Goal: Transaction & Acquisition: Subscribe to service/newsletter

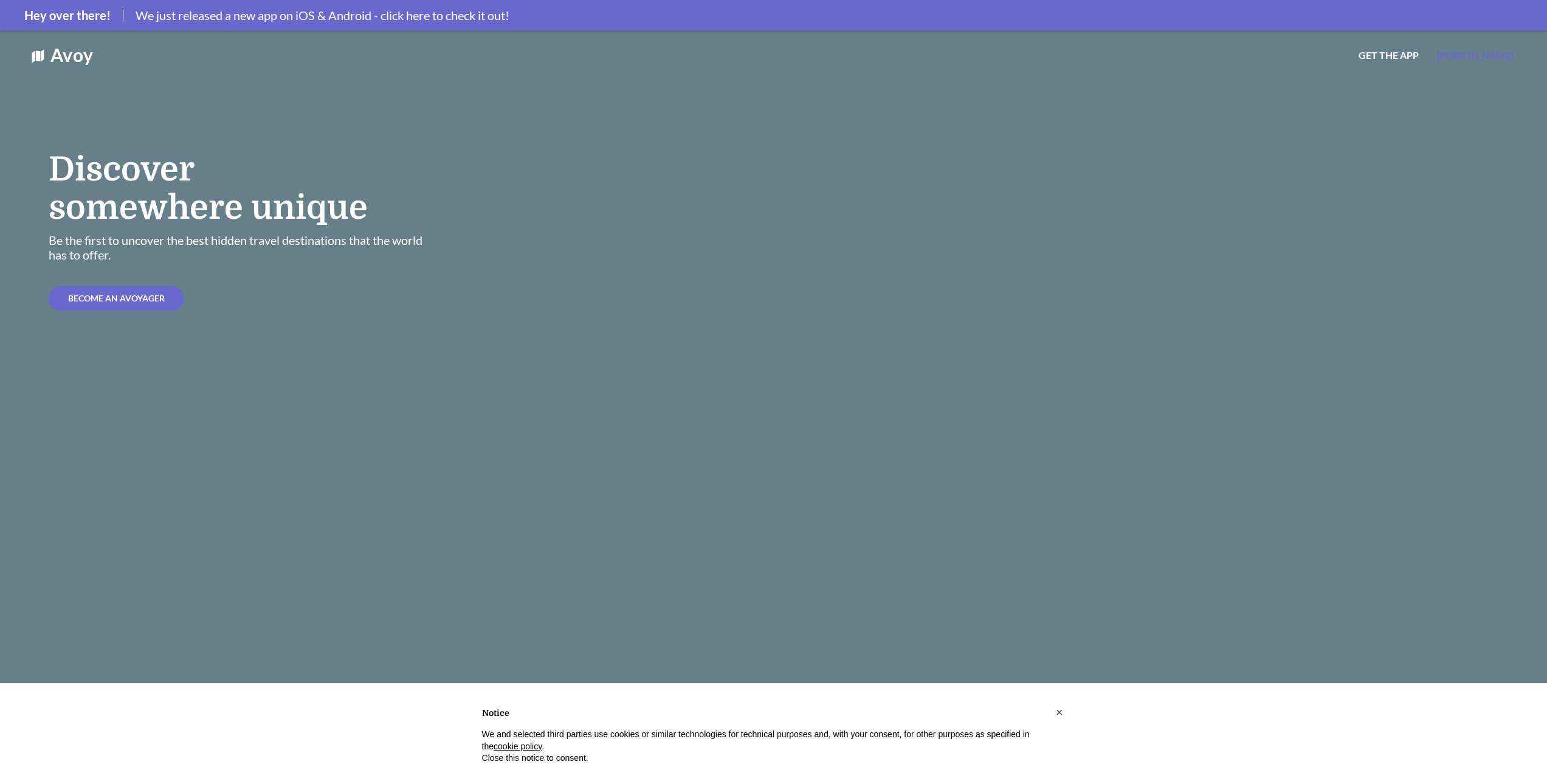
click at [1497, 57] on span "[PERSON_NAME]" at bounding box center [1475, 55] width 76 height 12
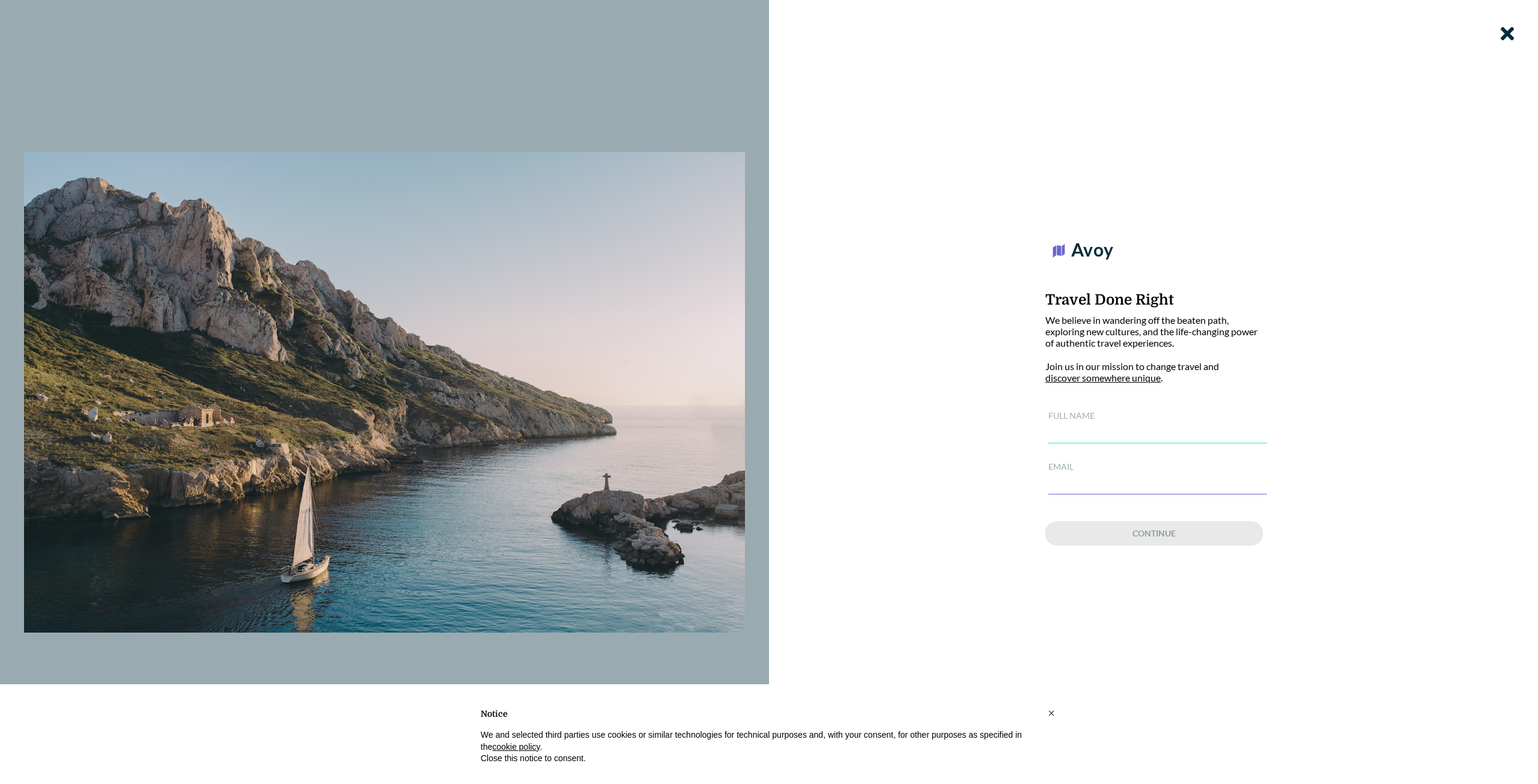
click at [1087, 430] on input "text" at bounding box center [1157, 433] width 219 height 20
click at [1076, 474] on input "text" at bounding box center [1157, 484] width 219 height 20
click at [878, 540] on div "Avoy Travel Done Right We believe in wandering off the beaten path, exploring n…" at bounding box center [1154, 392] width 769 height 784
click at [1501, 37] on icon at bounding box center [1507, 34] width 13 height 19
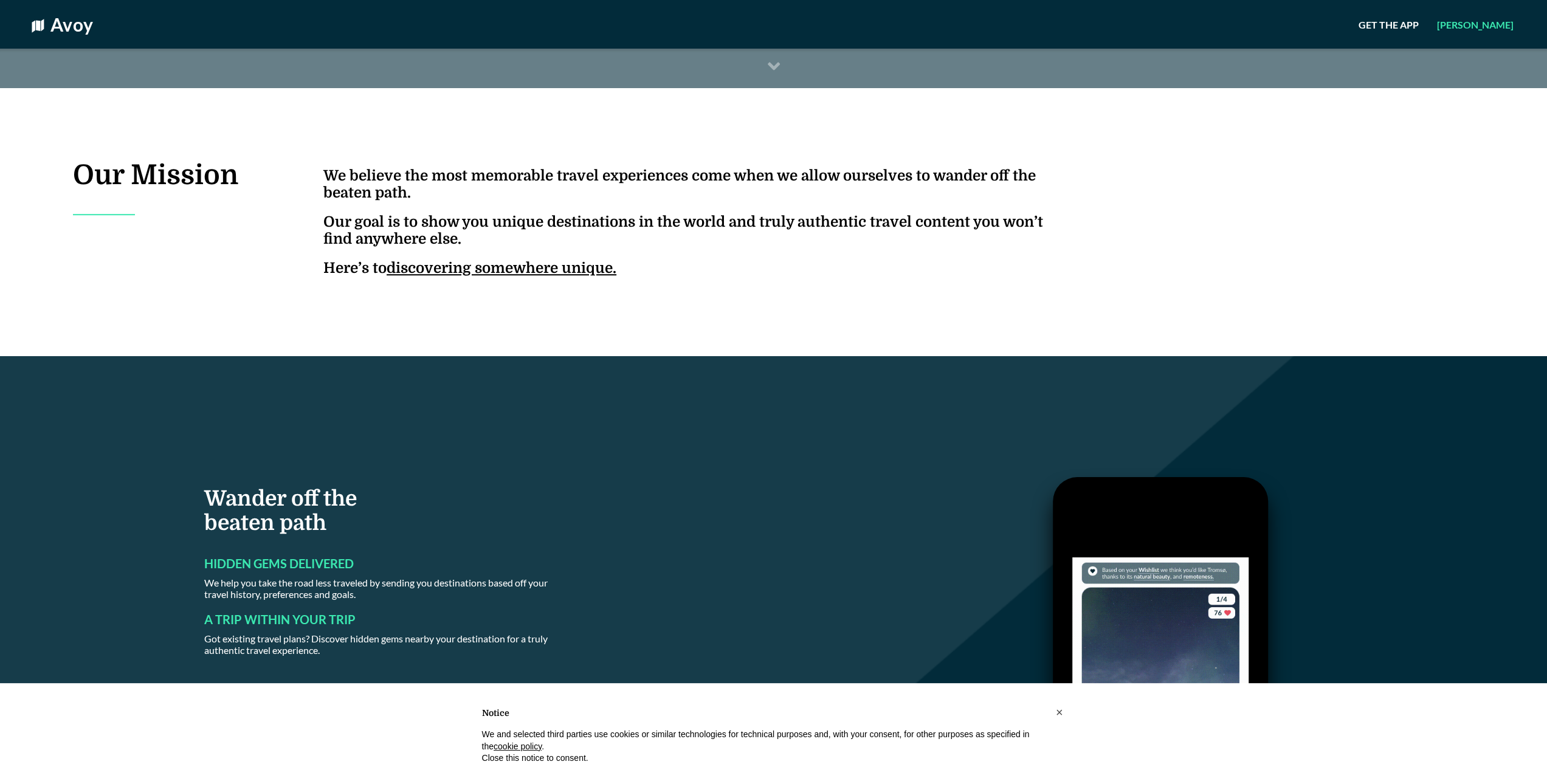
scroll to position [851, 0]
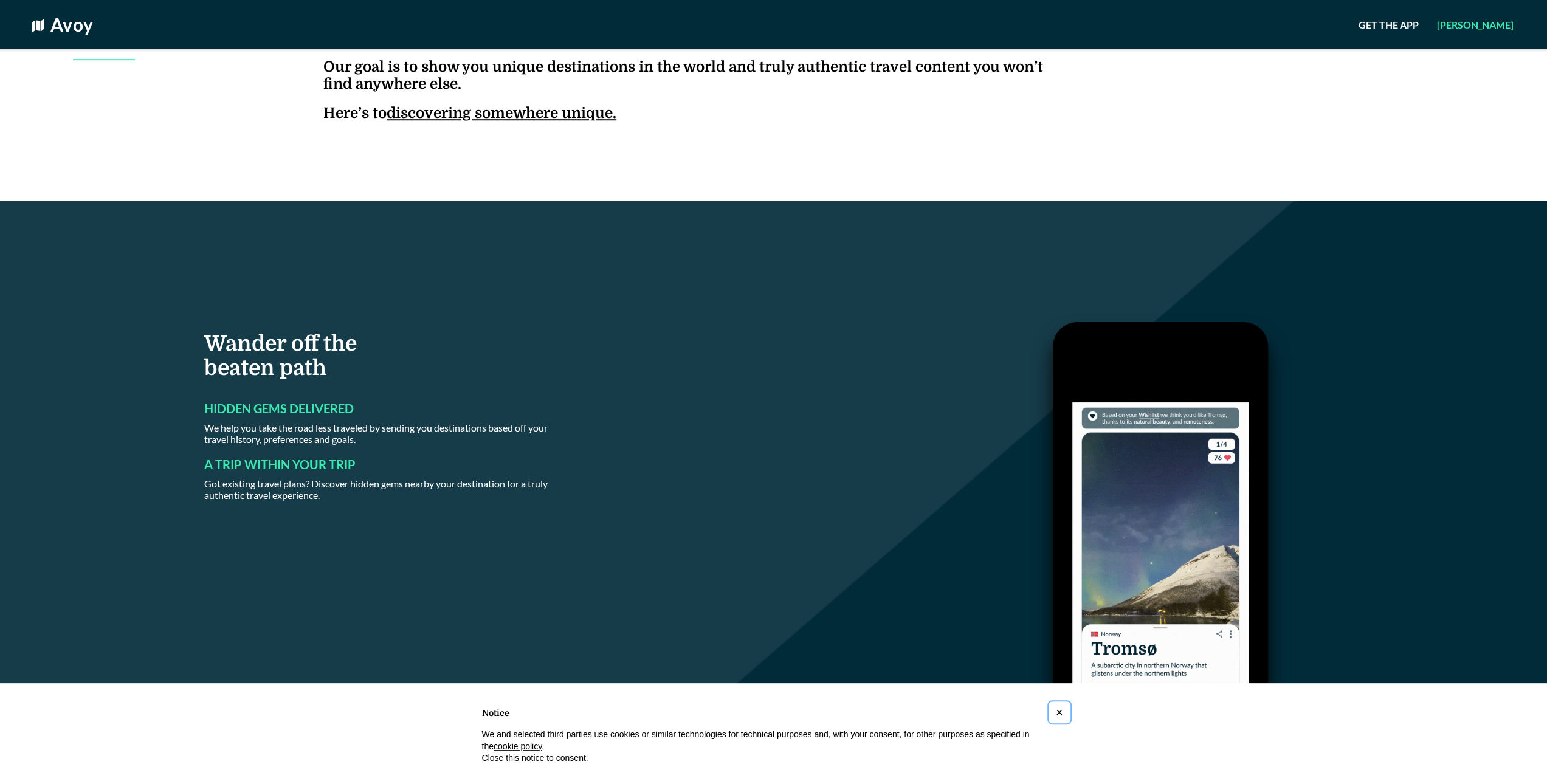
click at [1061, 717] on span "×" at bounding box center [1059, 712] width 7 height 13
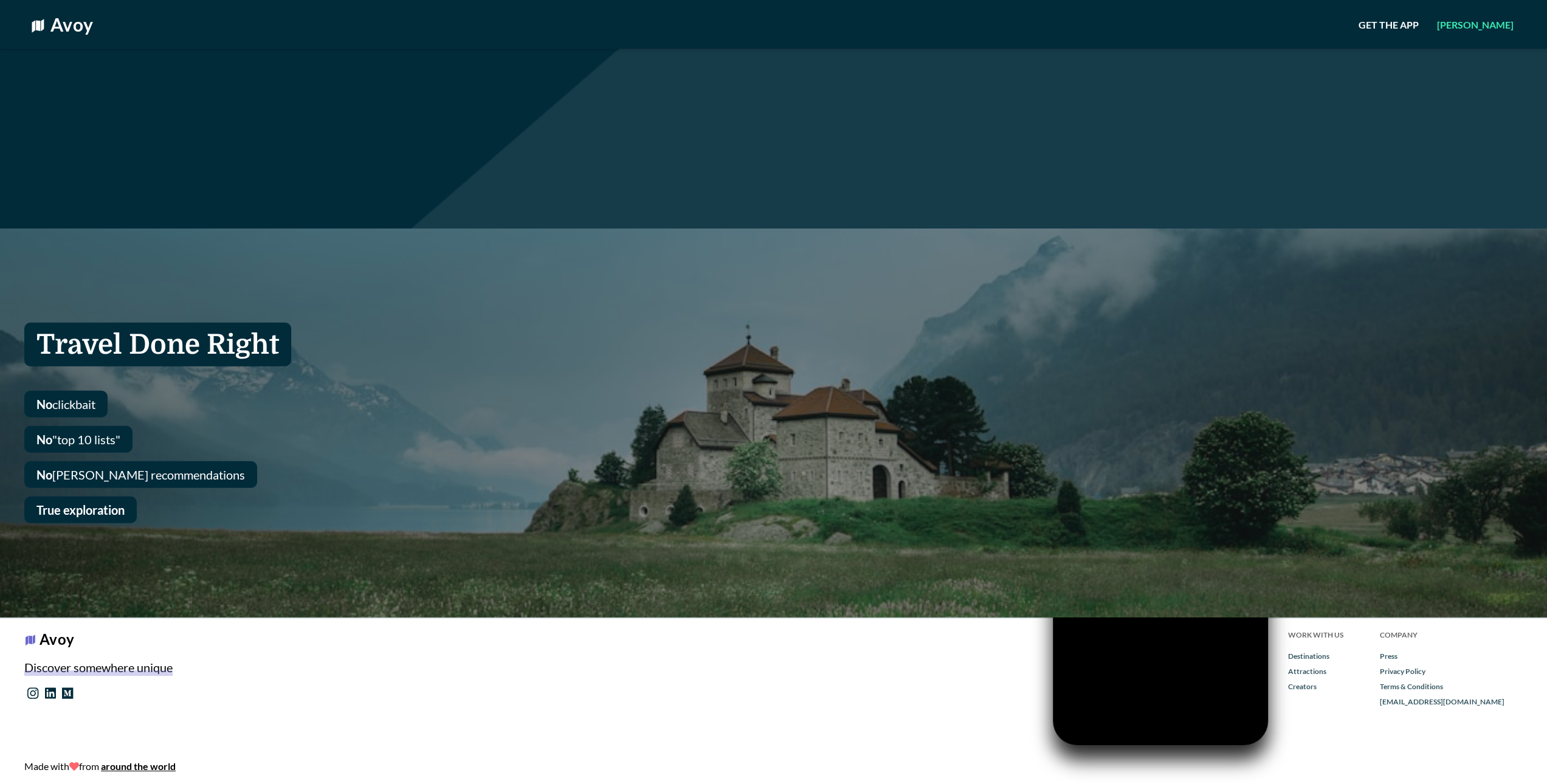
scroll to position [3302, 0]
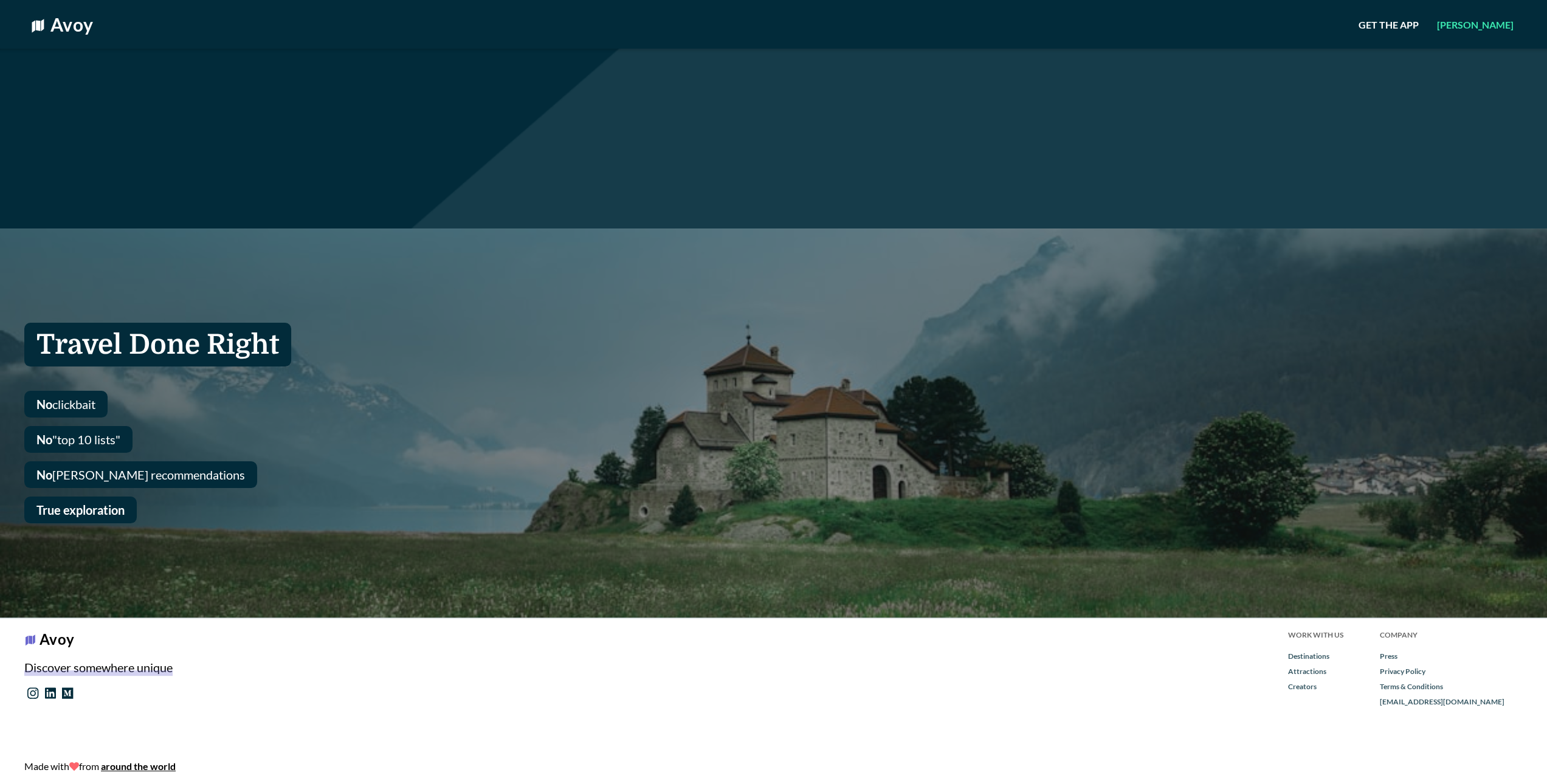
click at [162, 768] on u "around the world" at bounding box center [138, 766] width 75 height 12
drag, startPoint x: 162, startPoint y: 768, endPoint x: 162, endPoint y: 776, distance: 8.0
click at [162, 776] on div "Avoy Discover somewhere unique Made with from around the world" at bounding box center [622, 701] width 1245 height 166
